Goal: Information Seeking & Learning: Learn about a topic

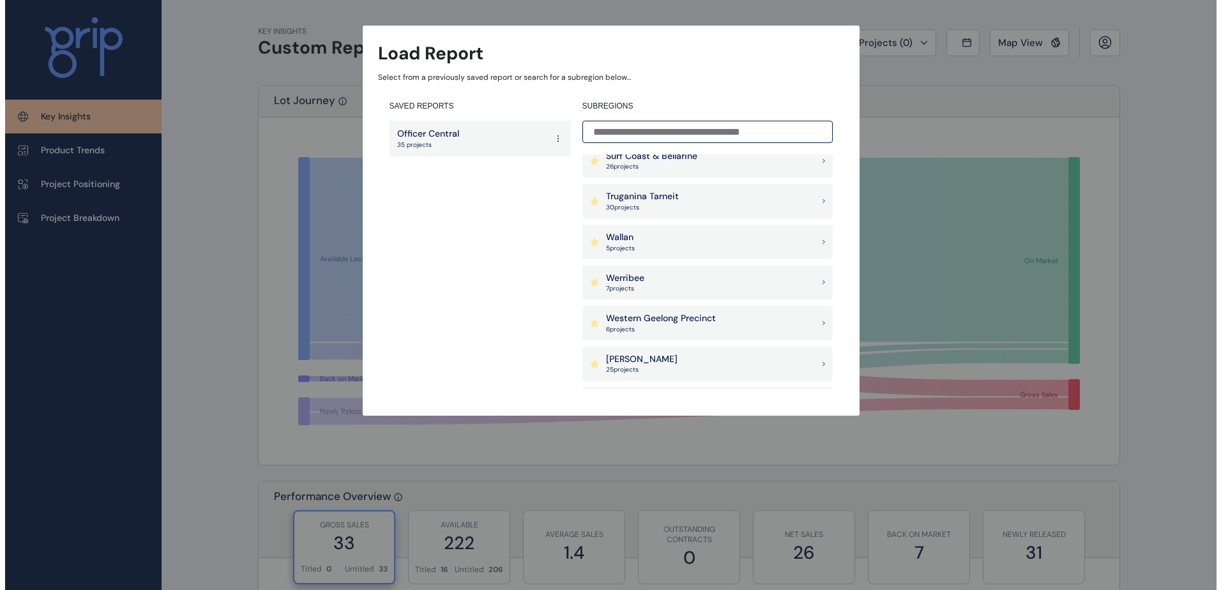
scroll to position [1086, 0]
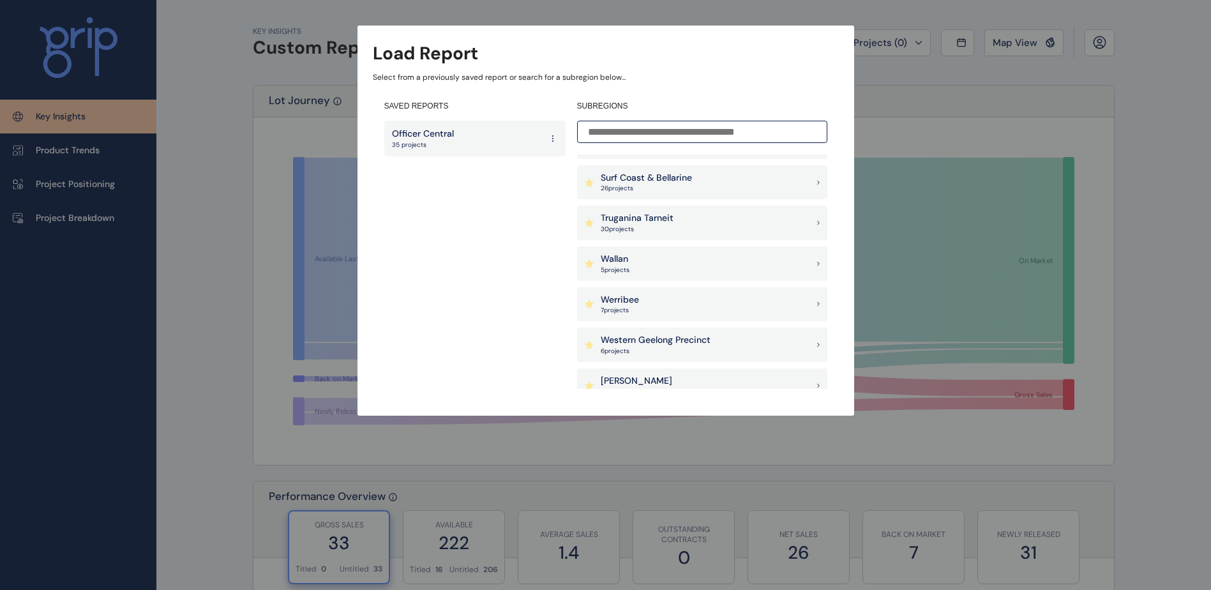
click at [626, 221] on p "Truganina Tarneit" at bounding box center [637, 218] width 73 height 13
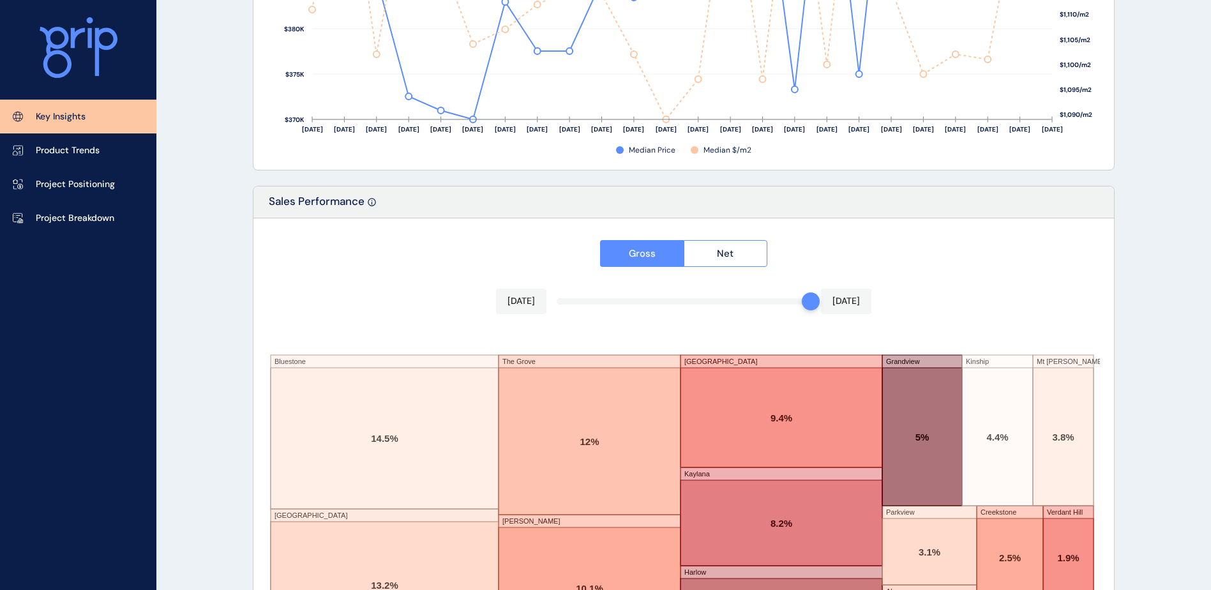
scroll to position [2098, 0]
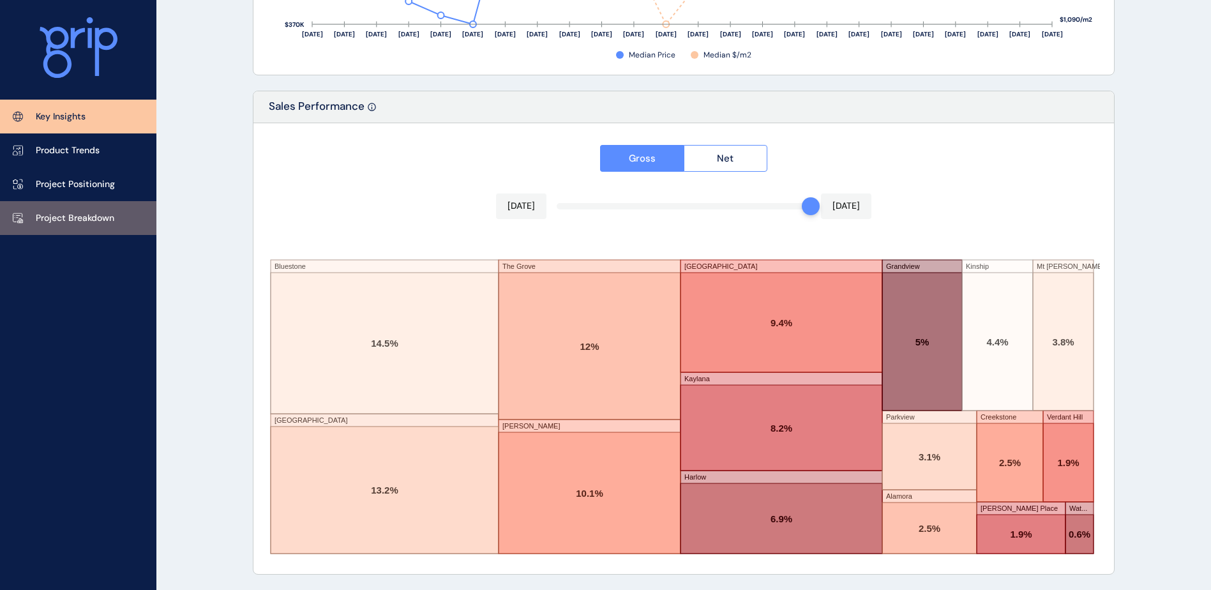
click at [84, 213] on p "Project Breakdown" at bounding box center [75, 218] width 79 height 13
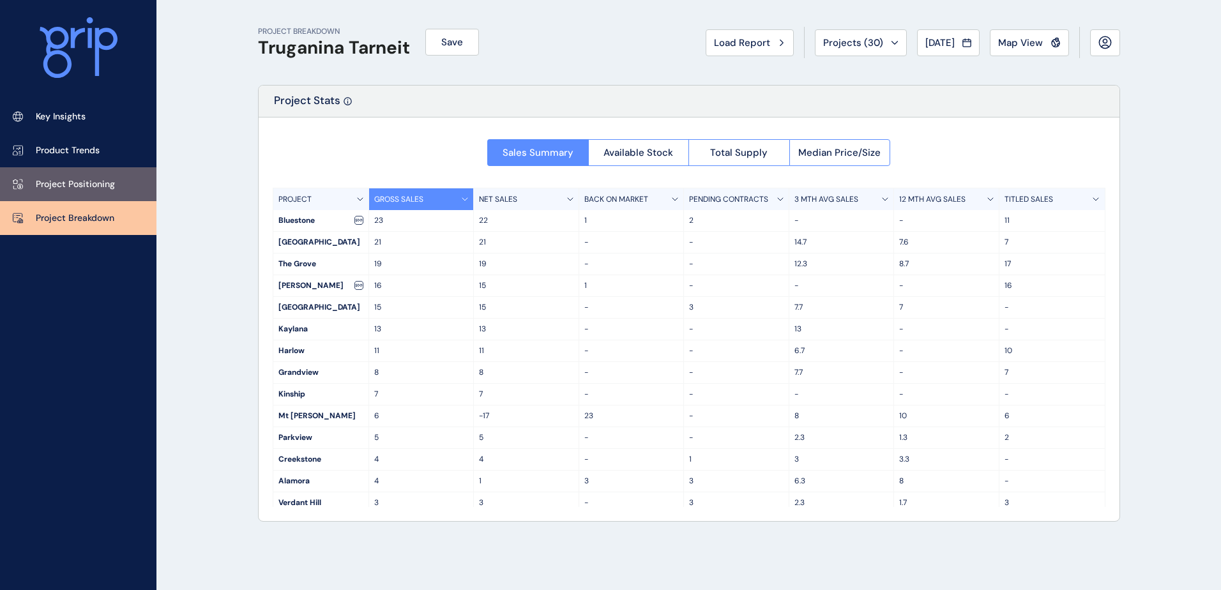
click at [50, 172] on link "Project Positioning" at bounding box center [78, 184] width 156 height 34
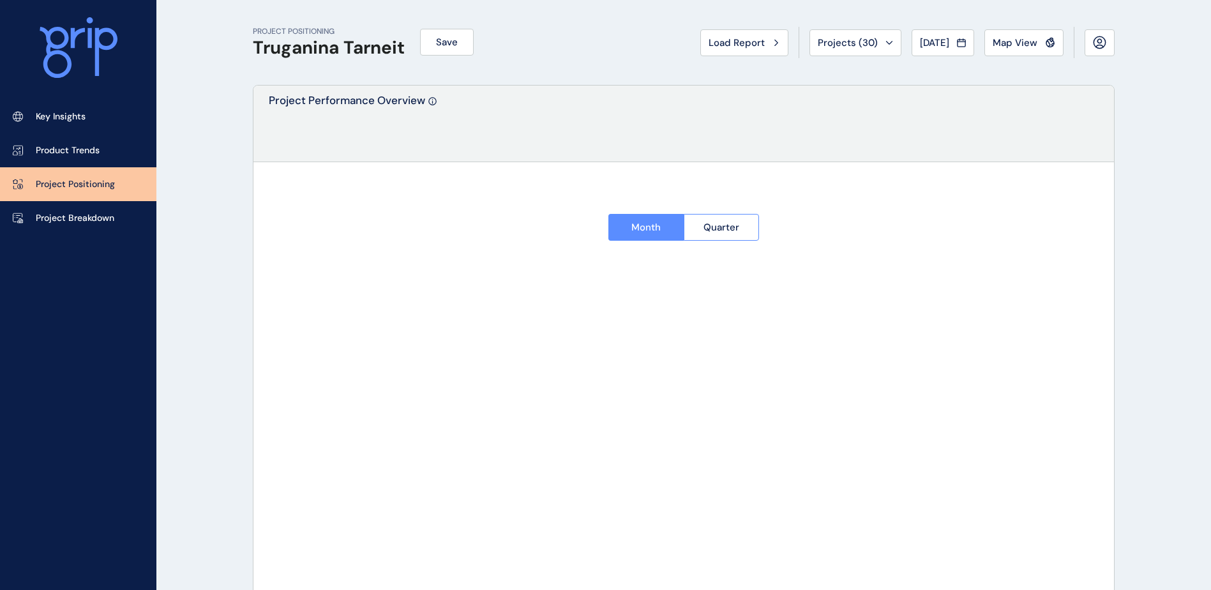
type input "*********"
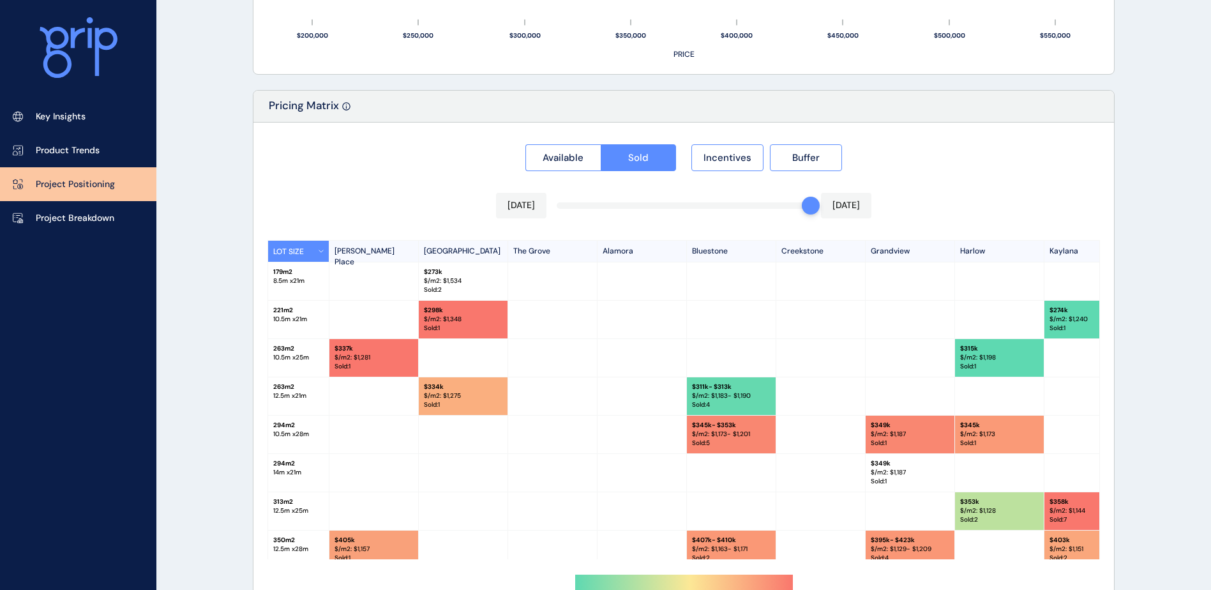
scroll to position [1178, 0]
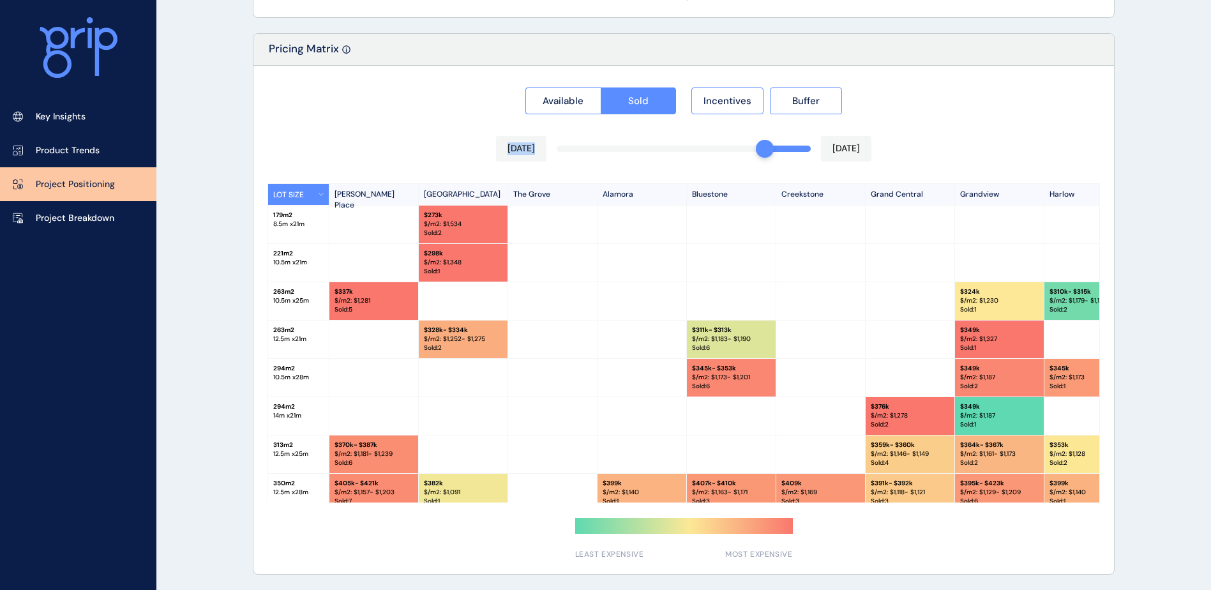
drag, startPoint x: 810, startPoint y: 151, endPoint x: 754, endPoint y: 155, distance: 56.3
click at [754, 155] on div "[DATE] [DATE]" at bounding box center [683, 149] width 375 height 26
drag, startPoint x: 626, startPoint y: 497, endPoint x: 643, endPoint y: 500, distance: 16.9
click at [643, 500] on div "LOT SIZE [PERSON_NAME][GEOGRAPHIC_DATA] [GEOGRAPHIC_DATA] [GEOGRAPHIC_DATA] [GE…" at bounding box center [684, 342] width 833 height 319
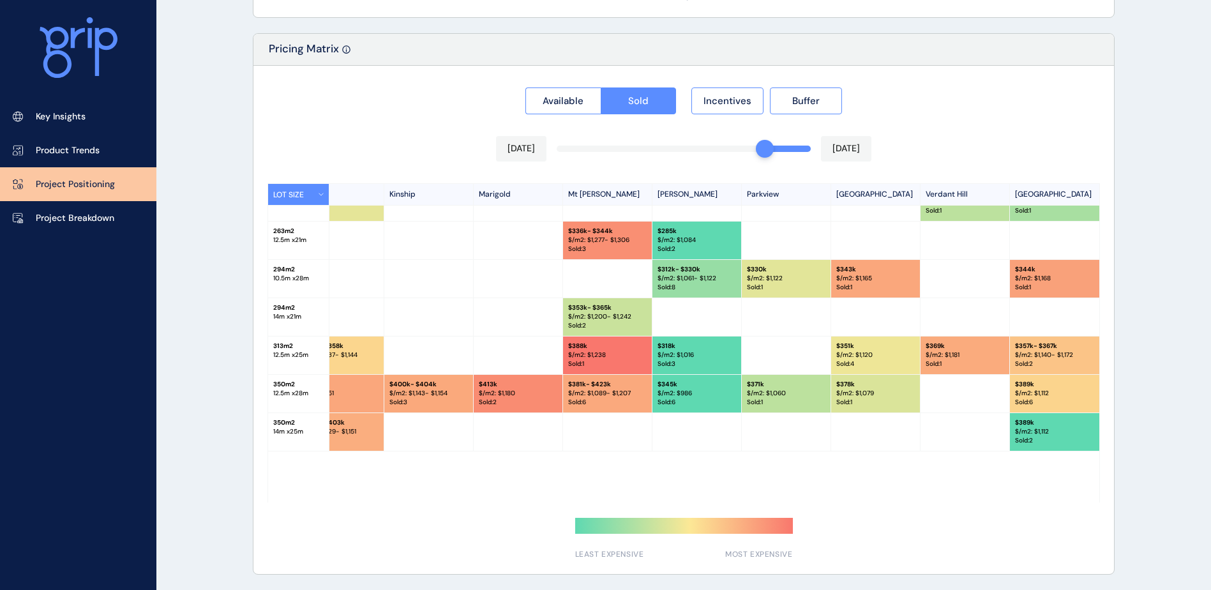
scroll to position [128, 843]
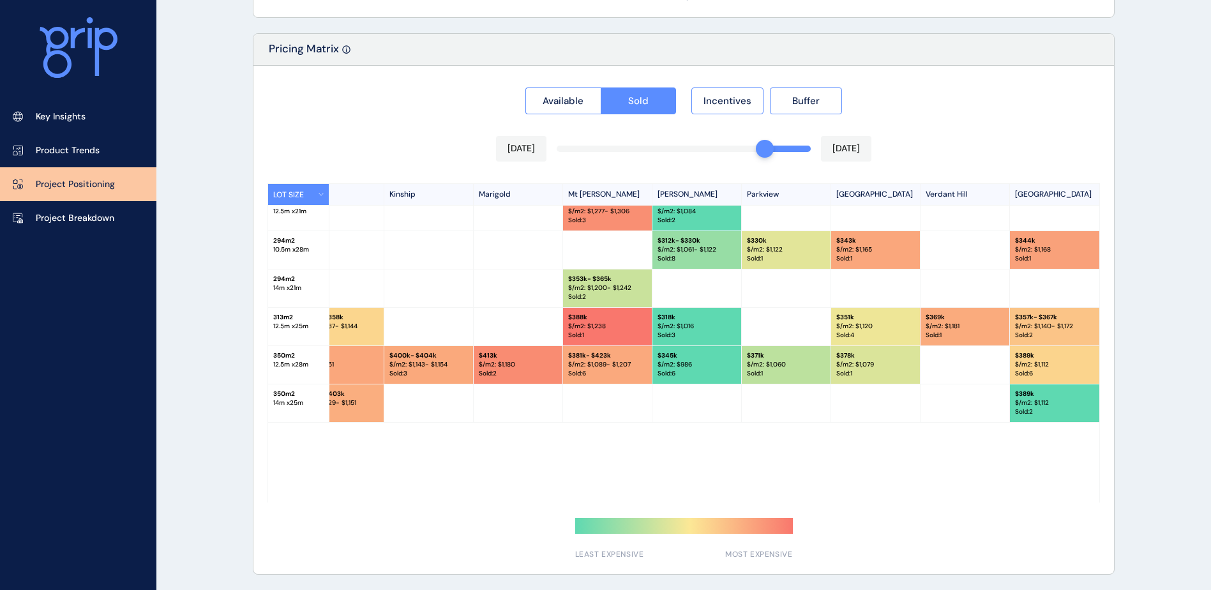
click at [602, 377] on div "$ 381k - $423k $/m2: $ 1,089 - $1,207 Sold : 6" at bounding box center [607, 365] width 89 height 38
click at [616, 360] on p "$/m2: $ 1,089 - $1,207" at bounding box center [607, 364] width 79 height 9
drag, startPoint x: 752, startPoint y: 153, endPoint x: 788, endPoint y: 158, distance: 36.1
click at [788, 158] on div "[DATE] [DATE]" at bounding box center [683, 149] width 375 height 26
drag, startPoint x: 766, startPoint y: 149, endPoint x: 880, endPoint y: 144, distance: 114.4
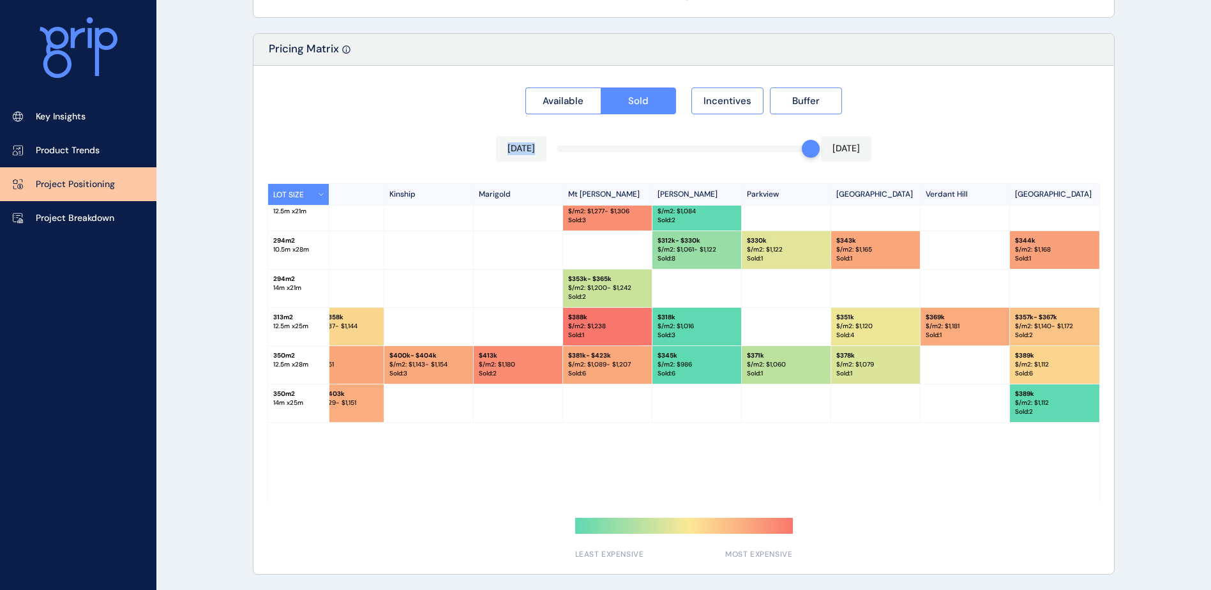
click at [880, 144] on div "Available Sold Incentives Buffer [DATE] [DATE] LOT SIZE [PERSON_NAME][GEOGRAPHI…" at bounding box center [684, 320] width 861 height 508
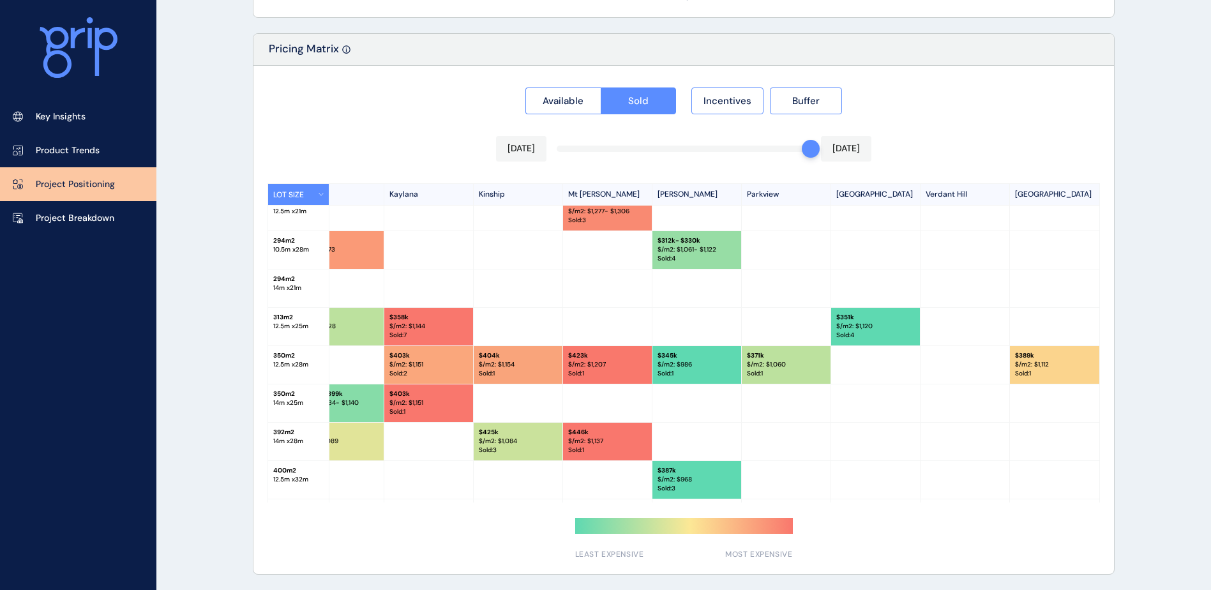
click at [599, 374] on p "Sold : 1" at bounding box center [607, 373] width 79 height 9
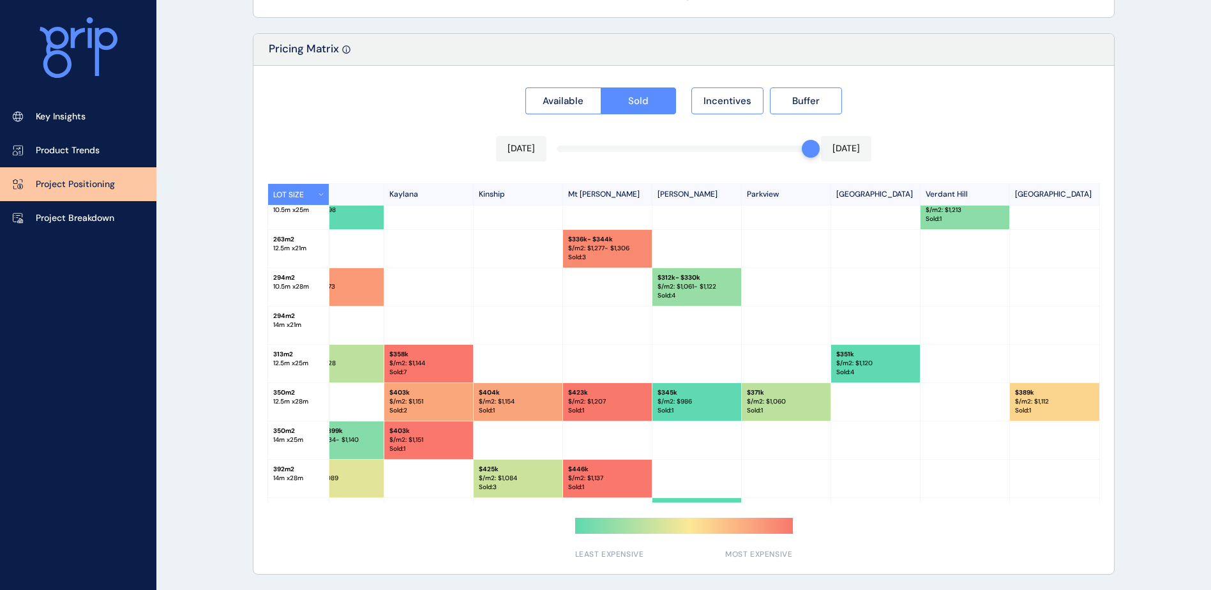
scroll to position [90, 664]
click at [754, 504] on div "Available Sold Incentives Buffer [DATE] [DATE] LOT SIZE [PERSON_NAME][GEOGRAPHI…" at bounding box center [684, 320] width 861 height 508
drag, startPoint x: 807, startPoint y: 148, endPoint x: 738, endPoint y: 150, distance: 69.6
click at [738, 150] on div "Available Sold Incentives Buffer [DATE] [DATE] LOT SIZE [PERSON_NAME][GEOGRAPHI…" at bounding box center [684, 320] width 861 height 508
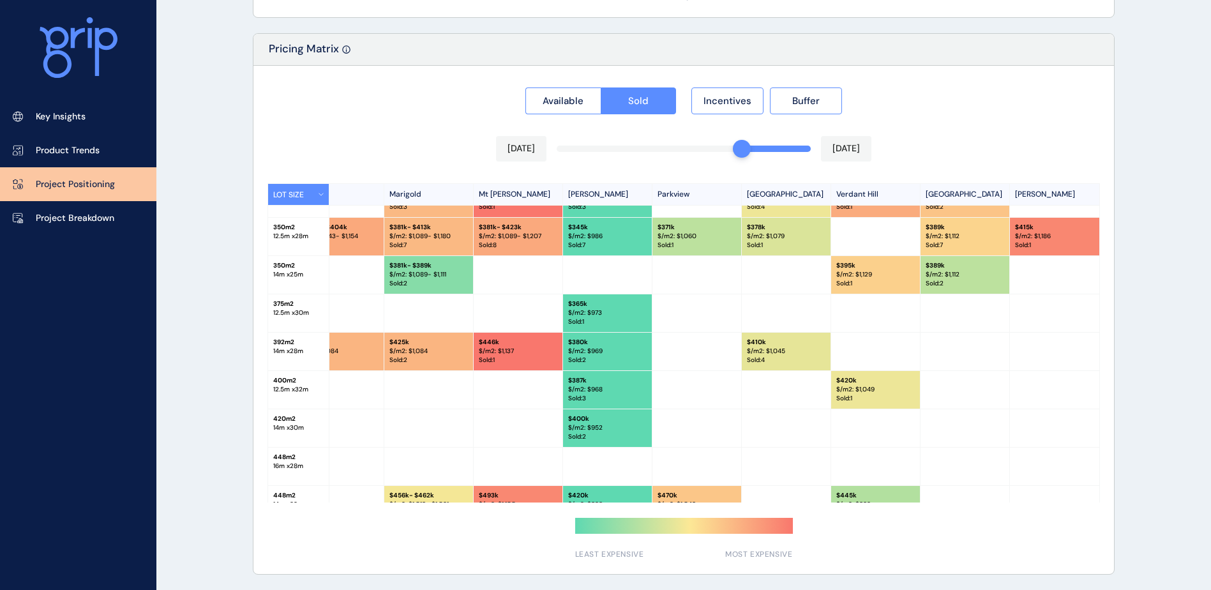
scroll to position [320, 932]
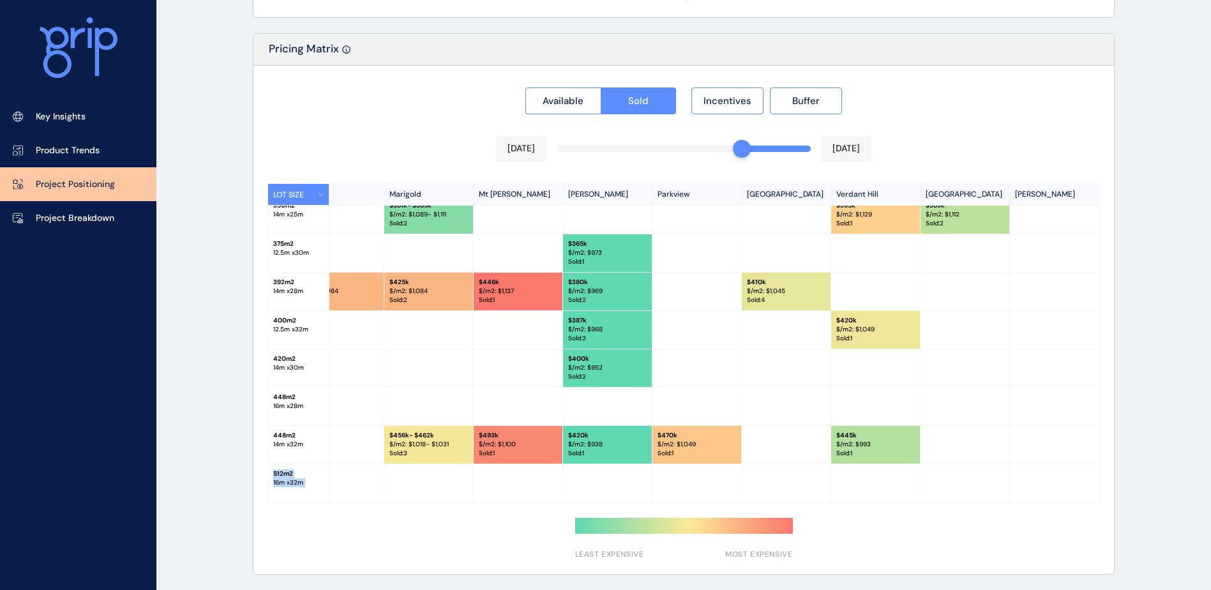
drag, startPoint x: 988, startPoint y: 498, endPoint x: 846, endPoint y: 511, distance: 142.3
click at [846, 511] on div "Available Sold Incentives Buffer [DATE] [DATE] LOT SIZE [PERSON_NAME][GEOGRAPHI…" at bounding box center [684, 320] width 861 height 508
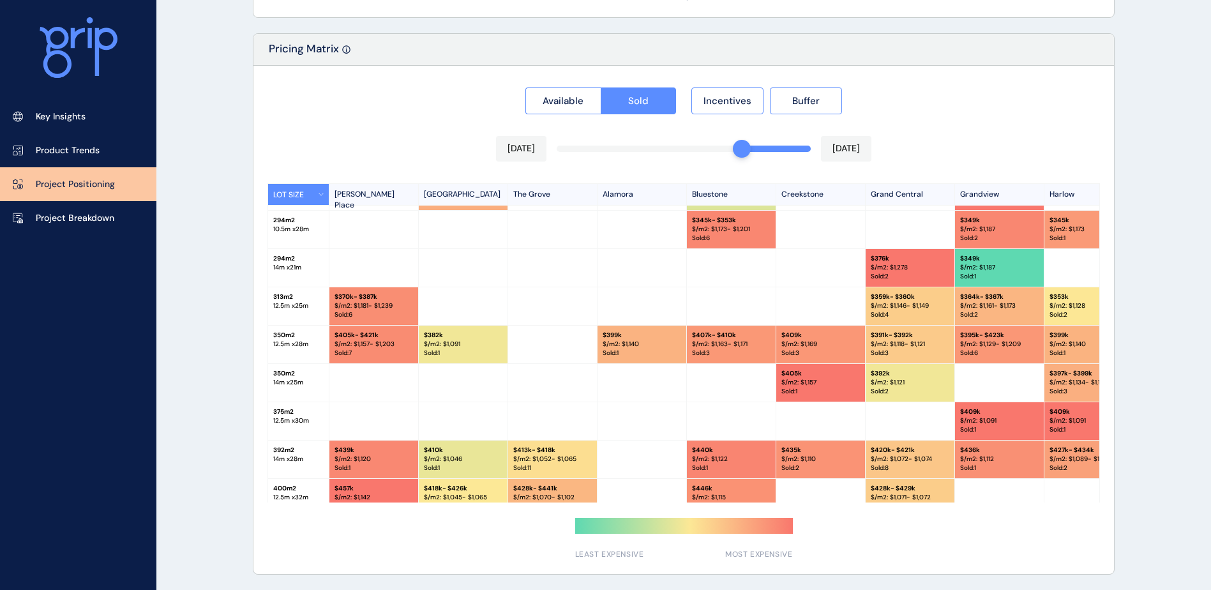
scroll to position [320, 0]
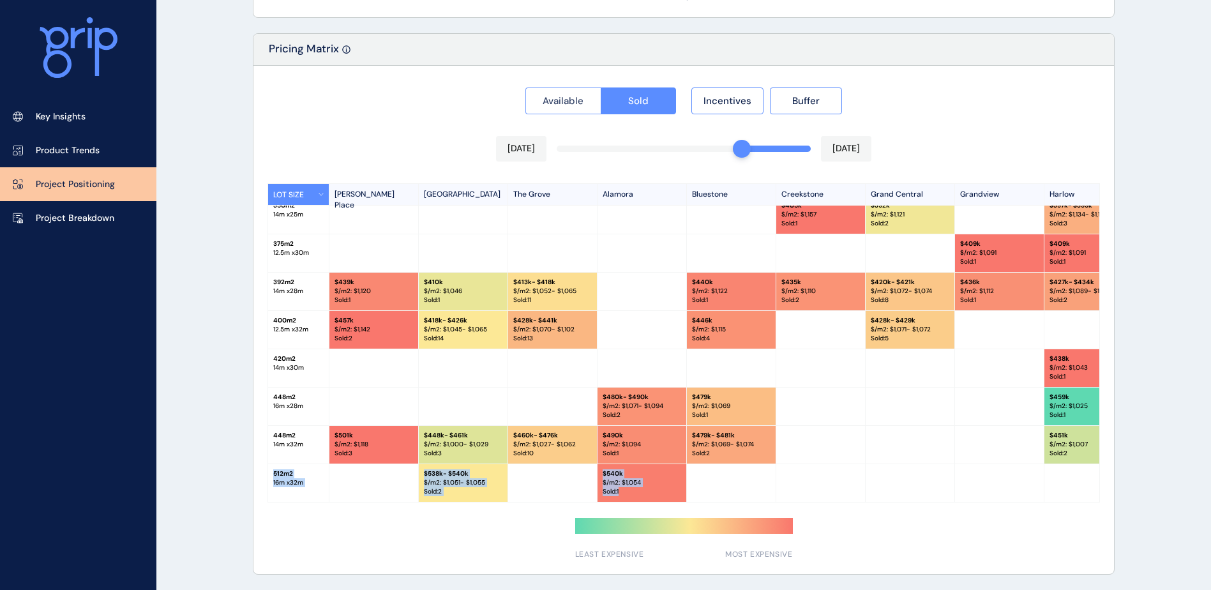
click at [556, 105] on span "Available" at bounding box center [563, 101] width 41 height 13
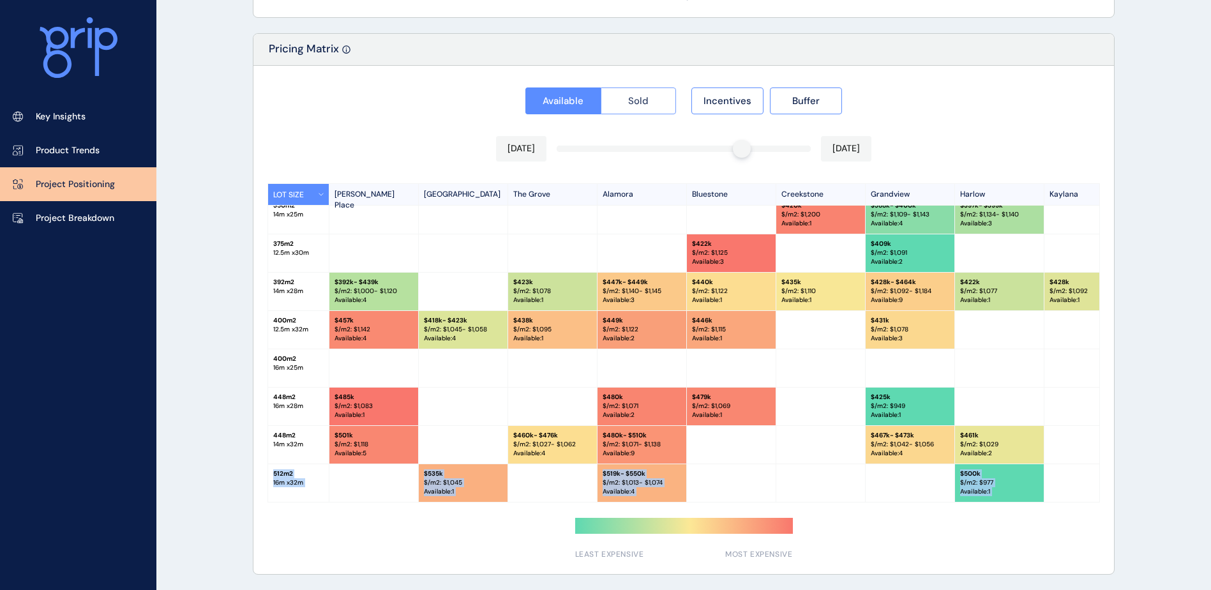
click at [627, 102] on button "Sold" at bounding box center [639, 100] width 76 height 27
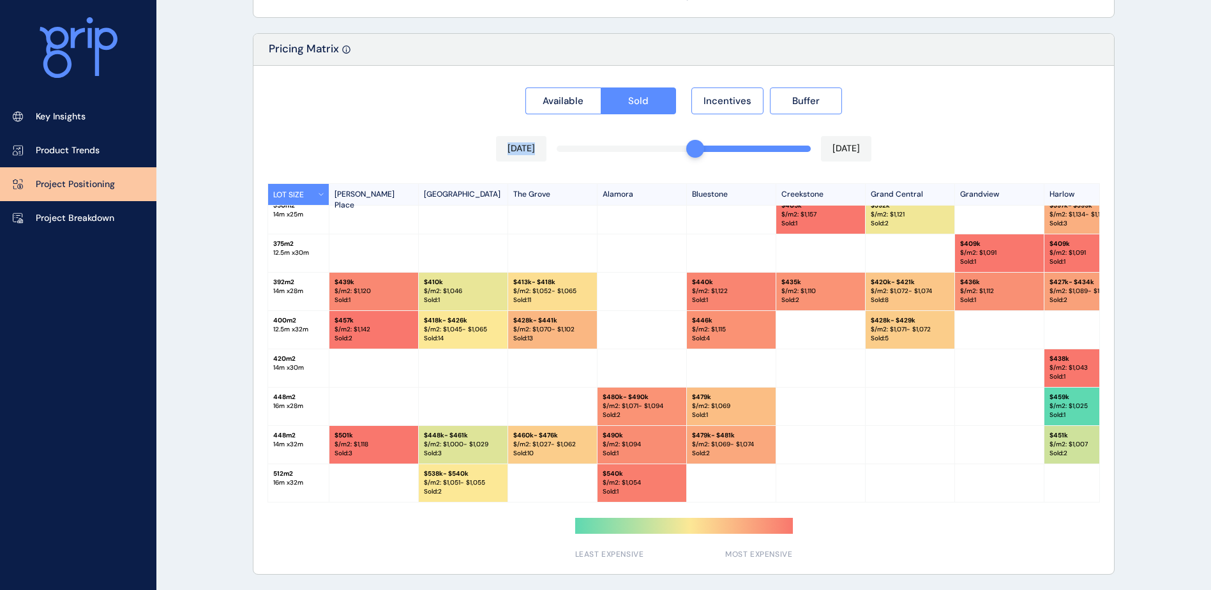
drag, startPoint x: 744, startPoint y: 152, endPoint x: 684, endPoint y: 154, distance: 60.1
click at [690, 154] on div "Available Sold Incentives Buffer [DATE] [DATE] LOT SIZE [PERSON_NAME][GEOGRAPHI…" at bounding box center [684, 320] width 861 height 508
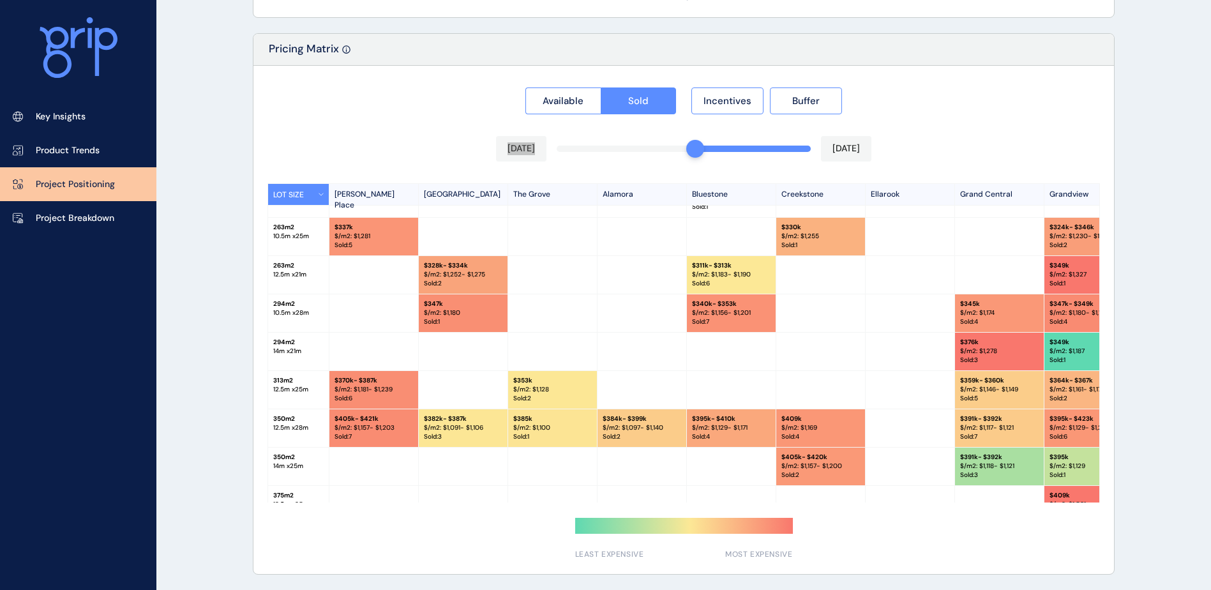
scroll to position [231, 0]
